Goal: Task Accomplishment & Management: Manage account settings

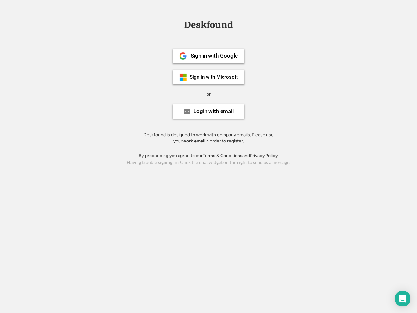
click at [209, 93] on div "or" at bounding box center [209, 94] width 4 height 7
click at [209, 26] on div "Deskfound" at bounding box center [208, 25] width 55 height 10
click at [179, 25] on div "Deskfound" at bounding box center [208, 26] width 417 height 12
click at [209, 26] on div "Deskfound" at bounding box center [208, 25] width 55 height 10
click at [209, 94] on div "or" at bounding box center [209, 94] width 4 height 7
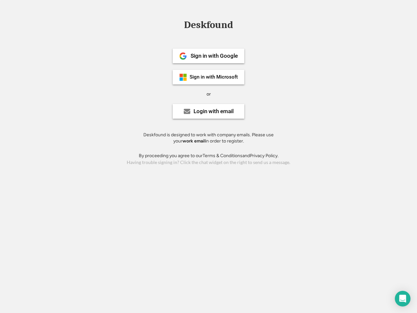
click at [209, 56] on div "Sign in with Google" at bounding box center [214, 56] width 47 height 6
click at [214, 56] on div "Sign in with Google" at bounding box center [214, 56] width 47 height 6
click at [183, 56] on img at bounding box center [183, 56] width 8 height 8
click at [209, 77] on div "Sign in with Microsoft" at bounding box center [214, 77] width 48 height 5
click at [214, 77] on div "Sign in with Microsoft" at bounding box center [214, 77] width 48 height 5
